Goal: Use online tool/utility

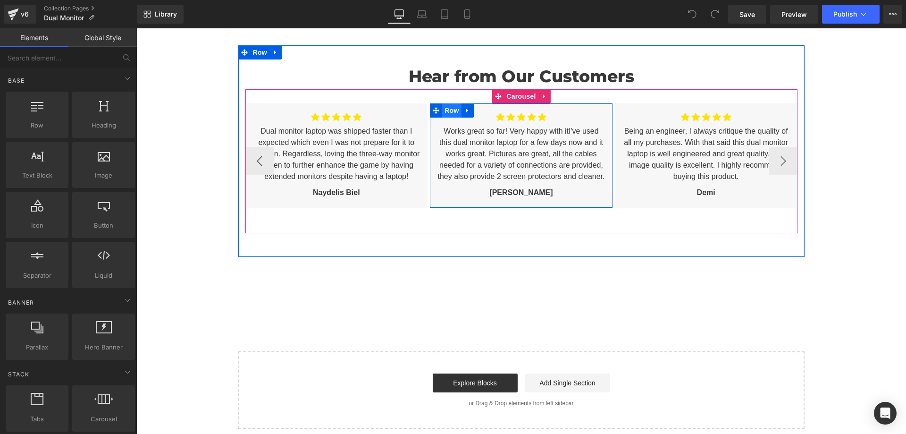
scroll to position [2879, 0]
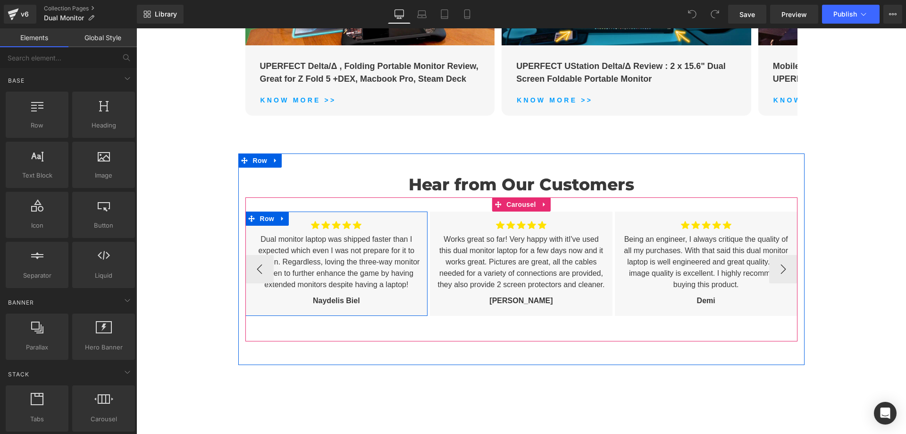
click at [249, 306] on div "Image Dual monitor laptop was shipped faster than I expected which even I was n…" at bounding box center [336, 263] width 183 height 104
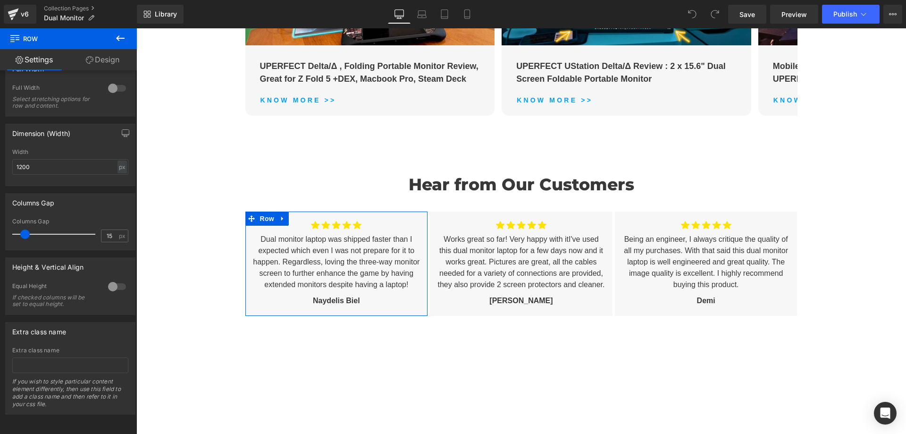
scroll to position [166, 0]
click at [109, 60] on link "Design" at bounding box center [102, 59] width 68 height 21
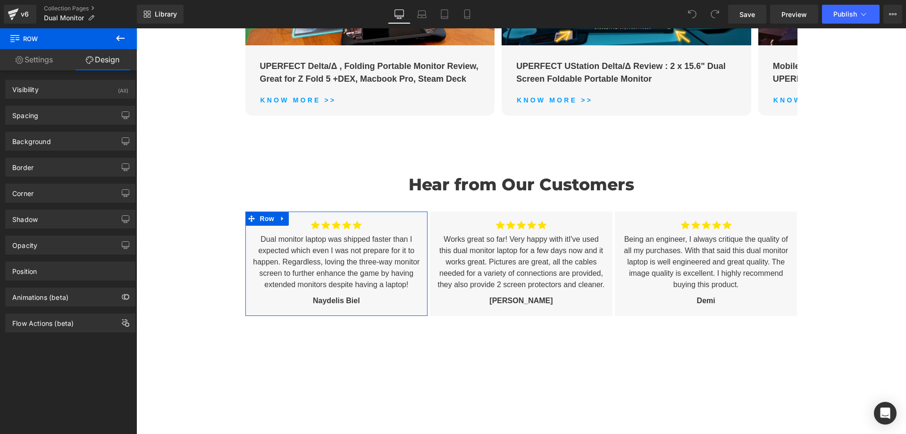
drag, startPoint x: 76, startPoint y: 115, endPoint x: 66, endPoint y: 135, distance: 22.8
click at [76, 116] on div "Spacing" at bounding box center [70, 115] width 129 height 18
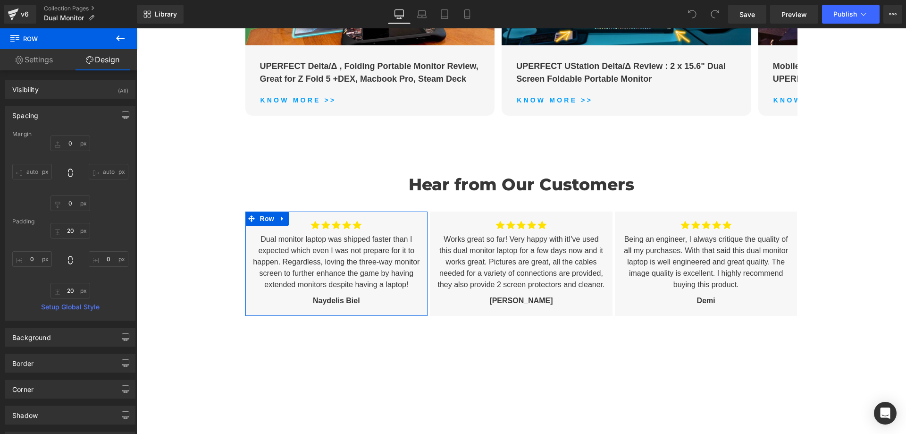
click at [69, 115] on div "Spacing" at bounding box center [70, 115] width 129 height 18
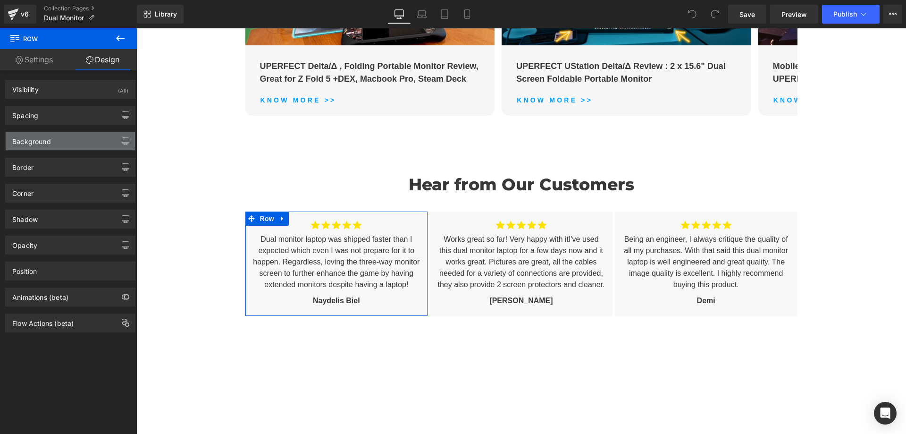
click at [67, 140] on div "Background" at bounding box center [70, 141] width 129 height 18
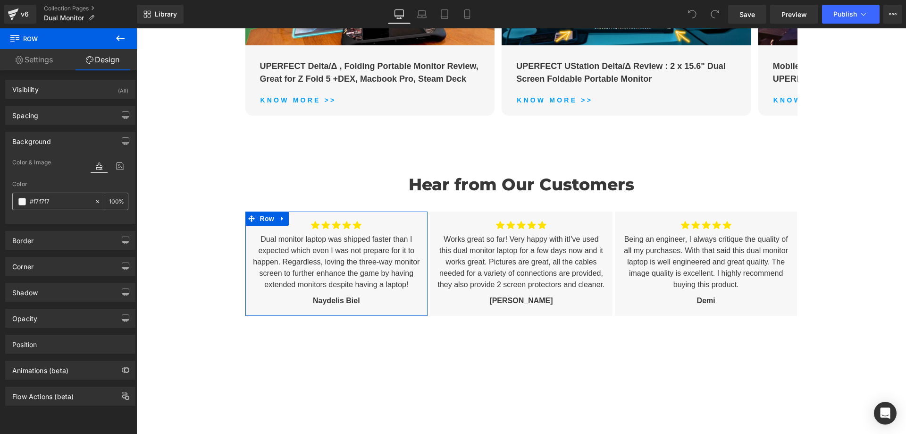
click at [60, 201] on input "text" at bounding box center [60, 201] width 60 height 10
type input "#f7f7f7"
